Goal: Complete application form

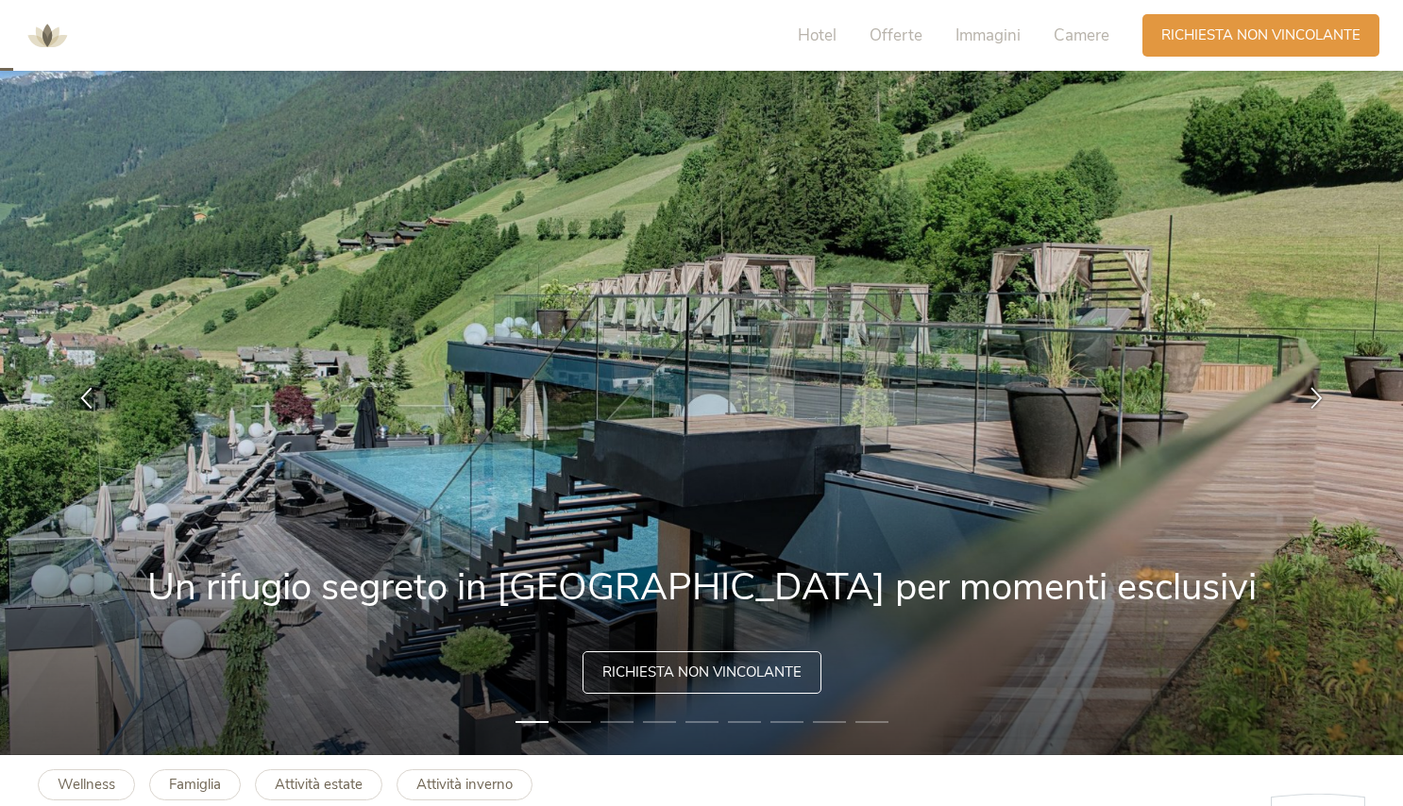
scroll to position [50, 0]
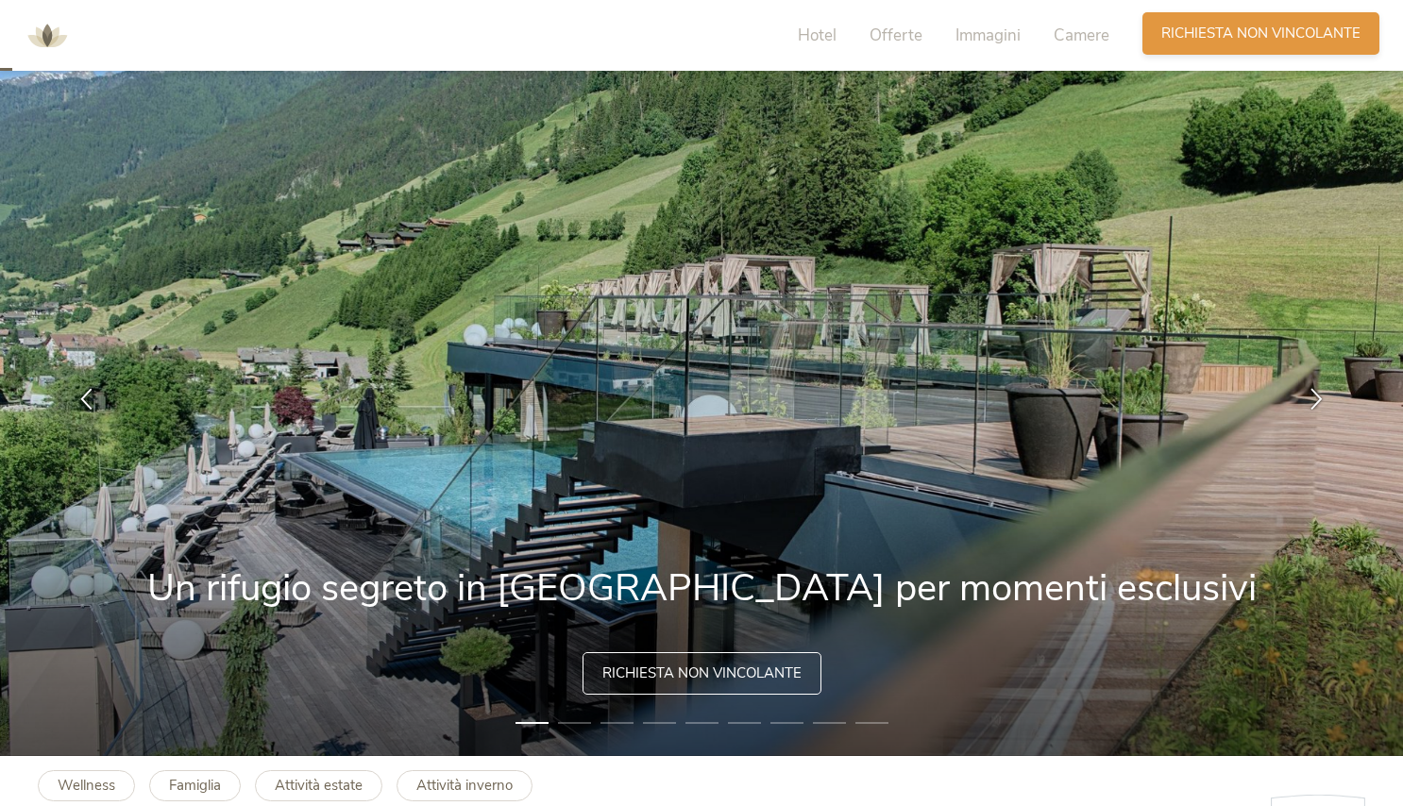
click at [1303, 25] on span "Richiesta non vincolante" at bounding box center [1261, 34] width 199 height 20
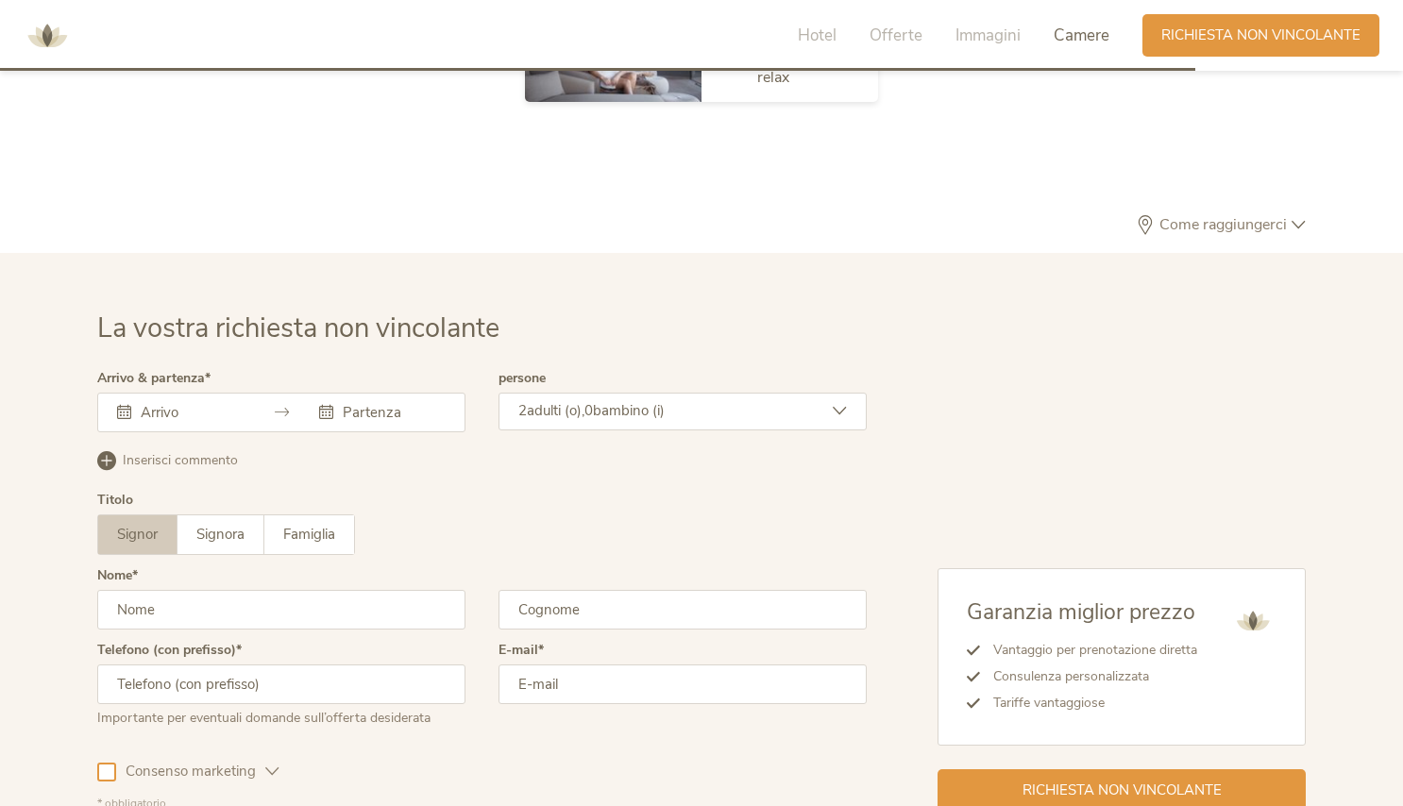
scroll to position [5680, 0]
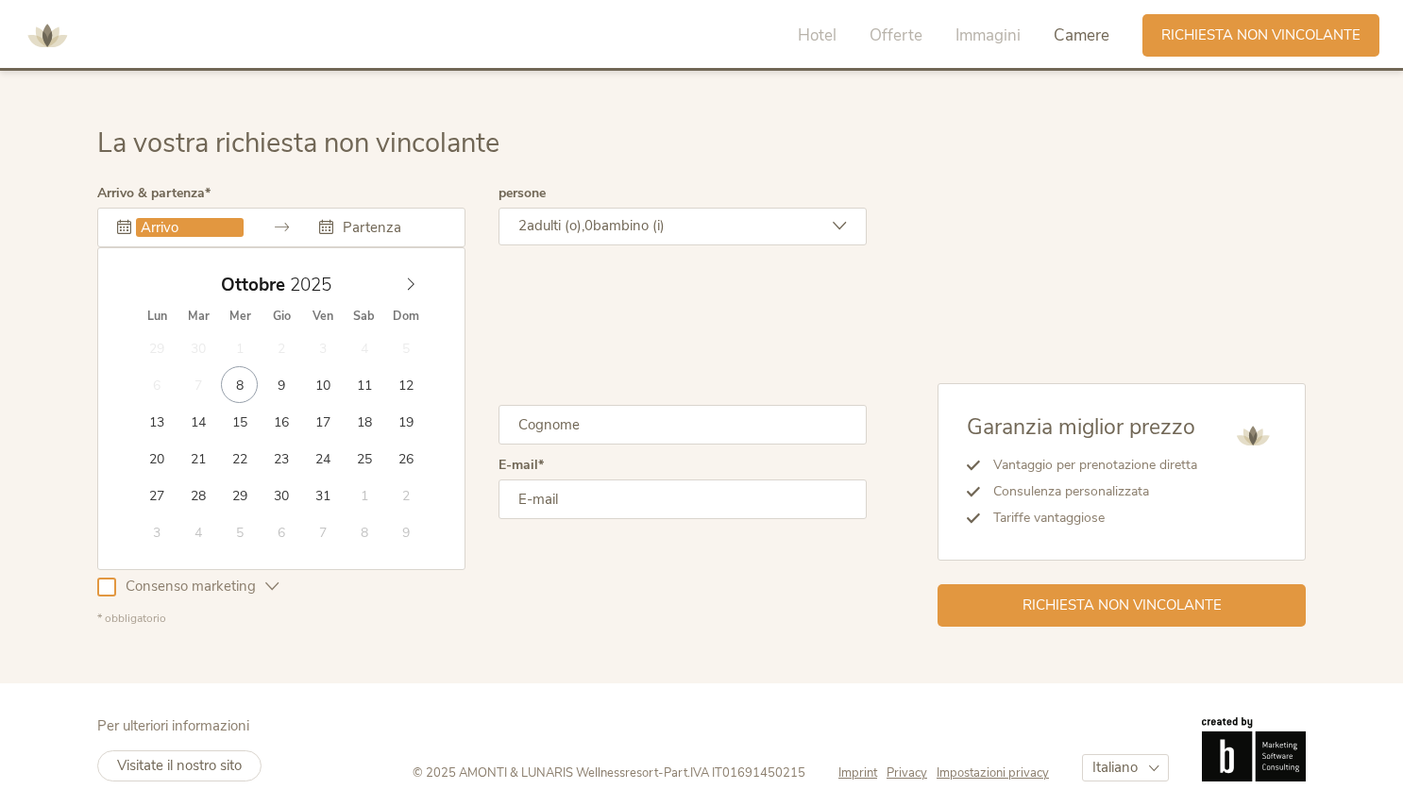
click at [216, 218] on input "text" at bounding box center [190, 227] width 108 height 19
click at [410, 278] on icon at bounding box center [410, 284] width 13 height 13
type input "[DATE]"
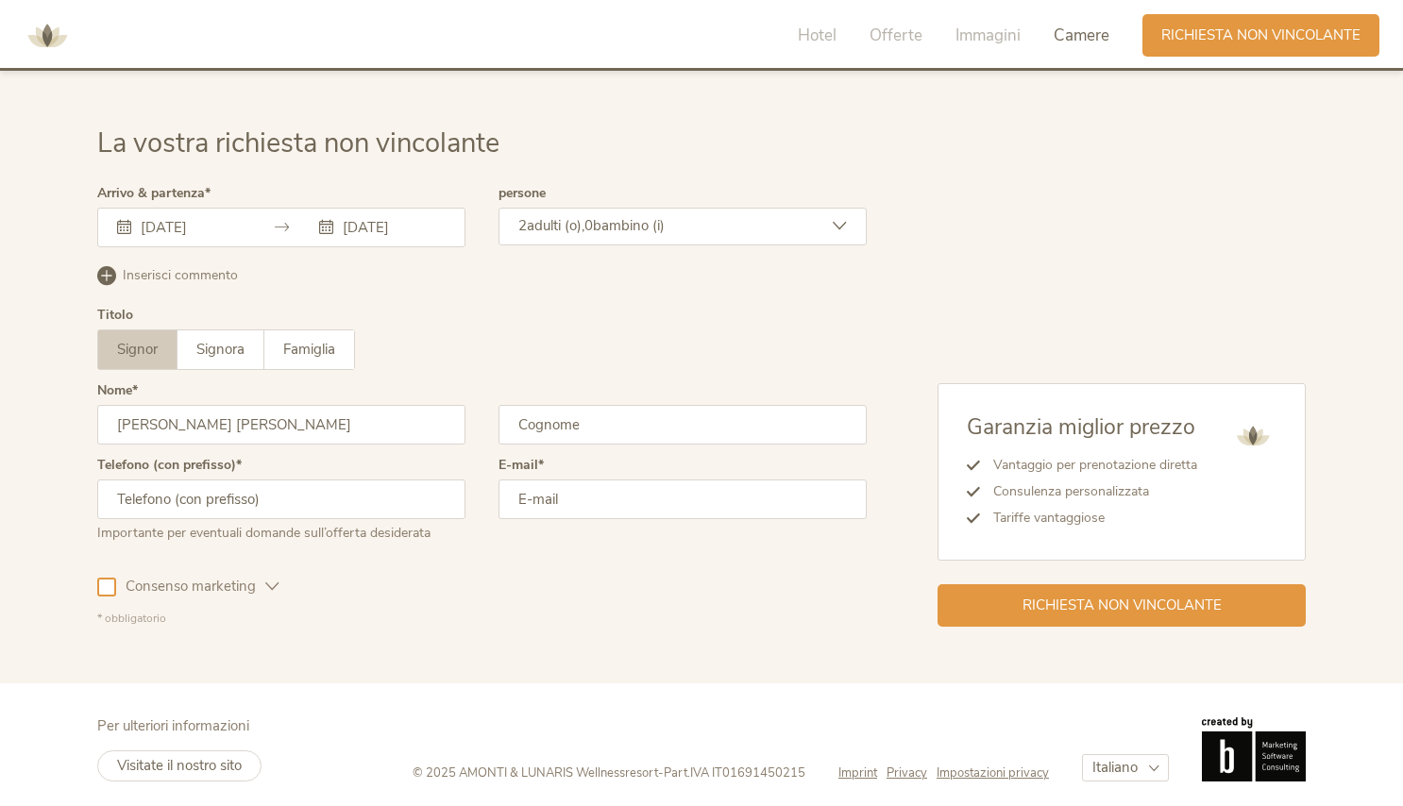
type input "[PERSON_NAME] [PERSON_NAME]"
type input "CECCHELE"
type input "3939032521"
type input "[PERSON_NAME][EMAIL_ADDRESS][DOMAIN_NAME]"
click at [97, 566] on div "Consenso marketing" at bounding box center [188, 583] width 182 height 55
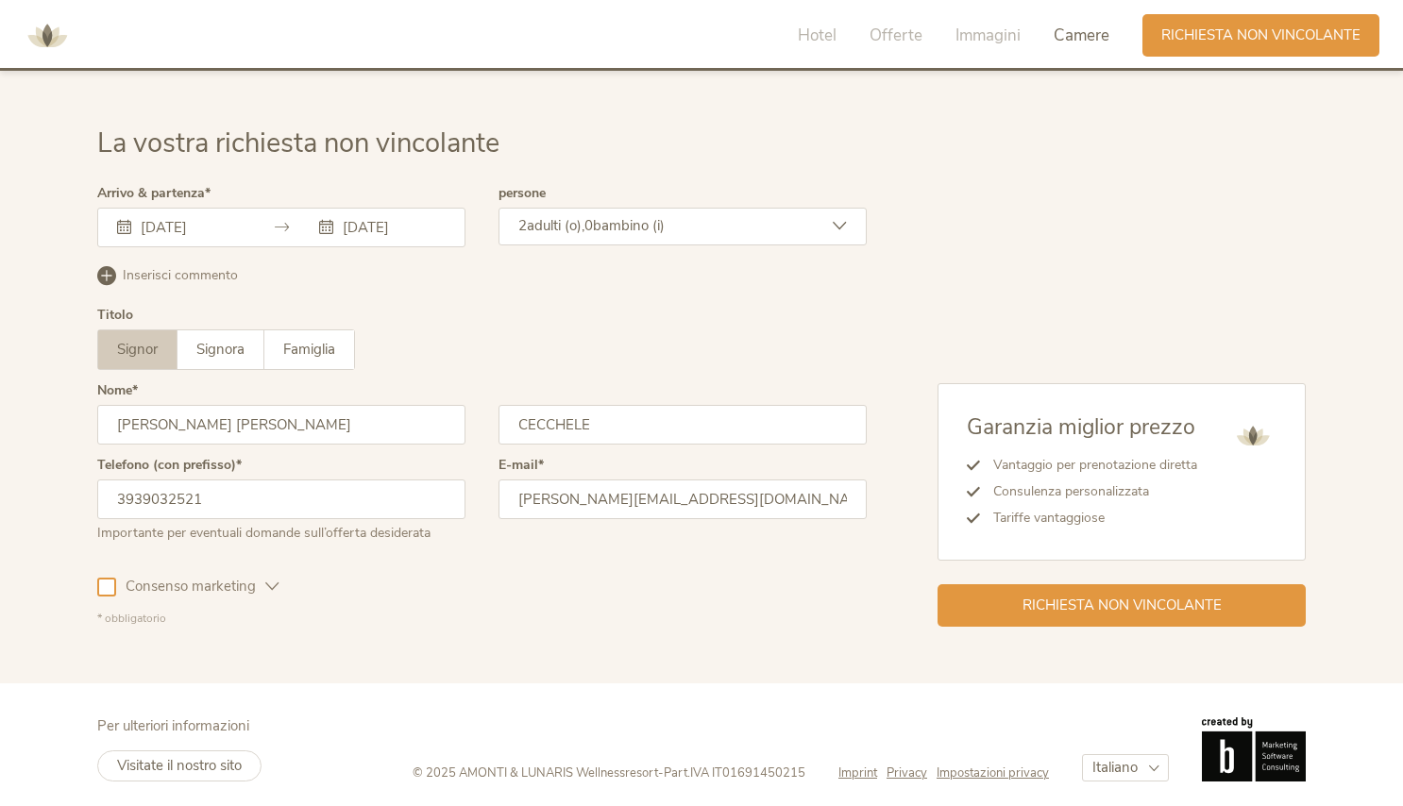
click at [104, 578] on div at bounding box center [106, 587] width 19 height 19
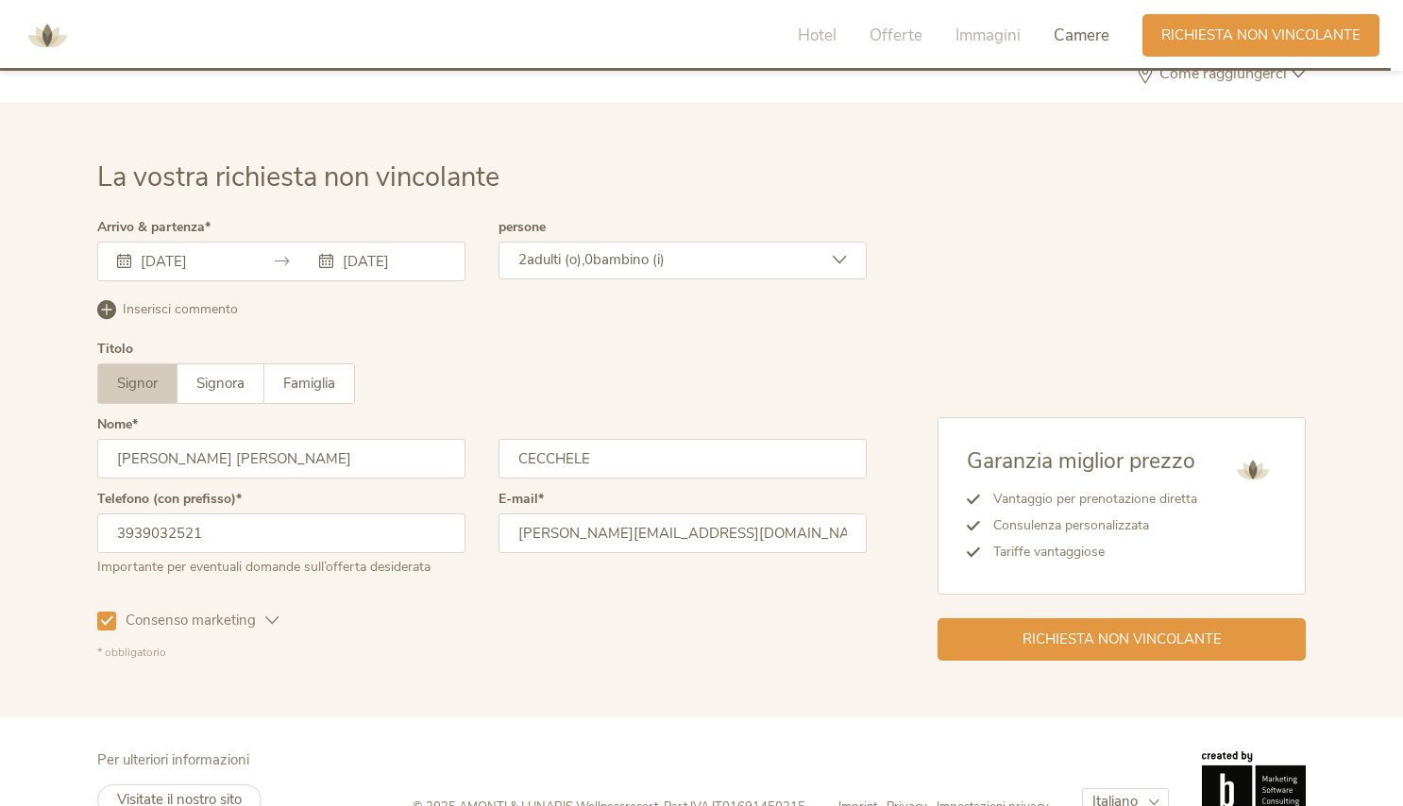
scroll to position [5632, 0]
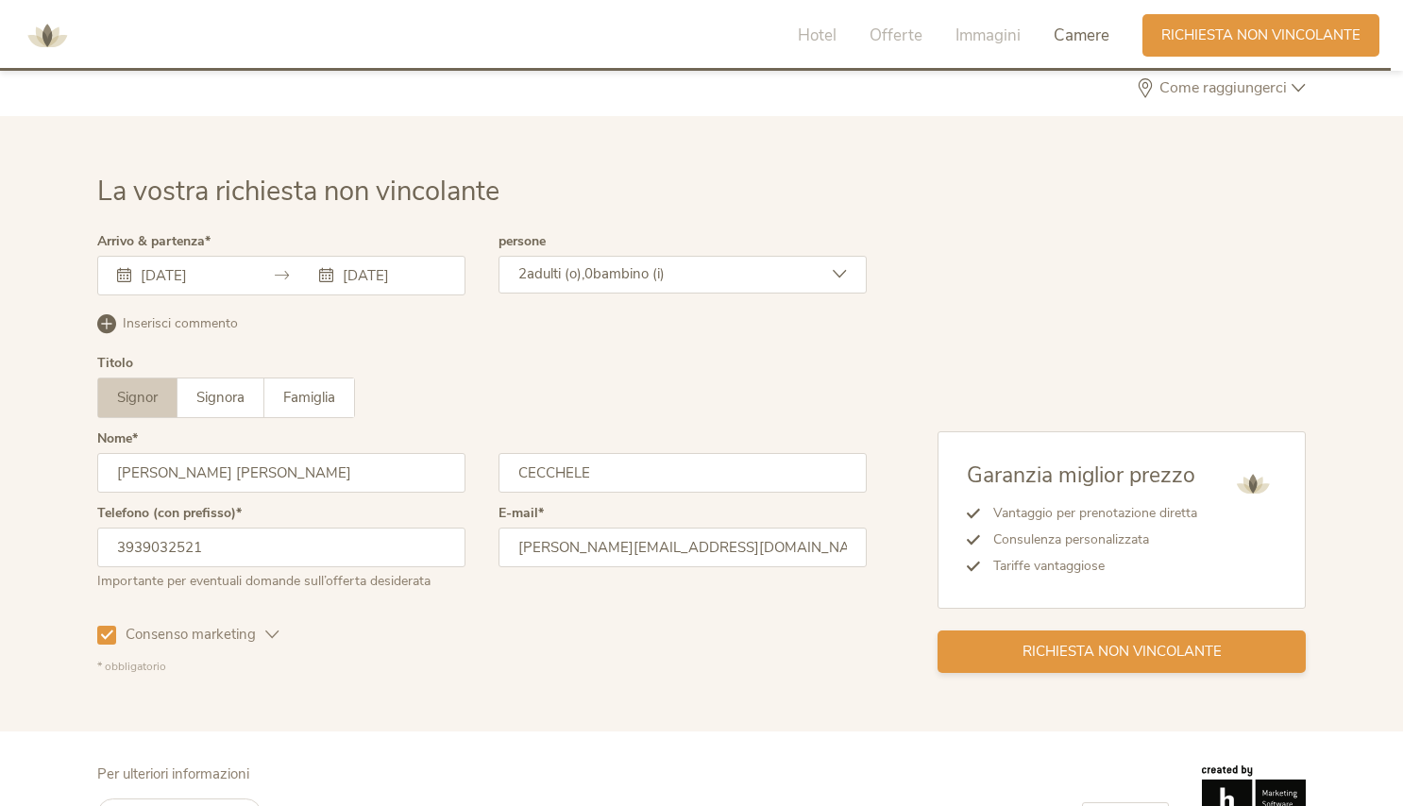
click at [1105, 648] on span "Richiesta non vincolante" at bounding box center [1122, 652] width 199 height 20
